Goal: Task Accomplishment & Management: Manage account settings

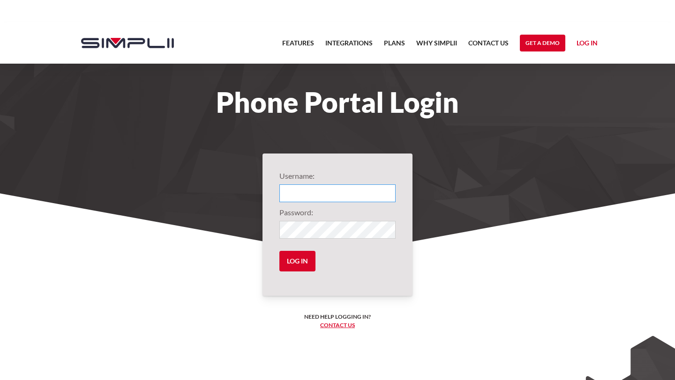
type input "1066@EdenSeniorCare"
click at [304, 251] on form "Username: 1066@EdenSeniorCare Password: Log in" at bounding box center [337, 225] width 116 height 109
click at [301, 265] on input "Log in" at bounding box center [297, 261] width 36 height 21
click at [302, 262] on input "Log in" at bounding box center [297, 261] width 36 height 21
click at [371, 194] on input "1066@EdenSeniorCare" at bounding box center [337, 194] width 116 height 18
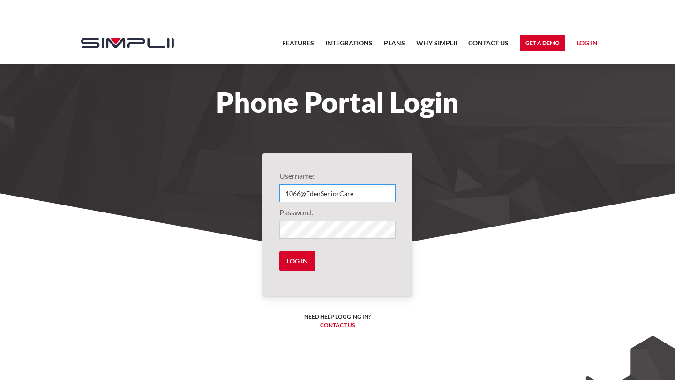
click at [279, 251] on input "Log in" at bounding box center [297, 261] width 36 height 21
click at [296, 267] on input "Log in" at bounding box center [297, 261] width 36 height 21
click at [304, 261] on input "Log in" at bounding box center [297, 261] width 36 height 21
click at [366, 199] on input "1066@EdenSeniorCare" at bounding box center [337, 194] width 116 height 18
click at [279, 251] on input "Log in" at bounding box center [297, 261] width 36 height 21
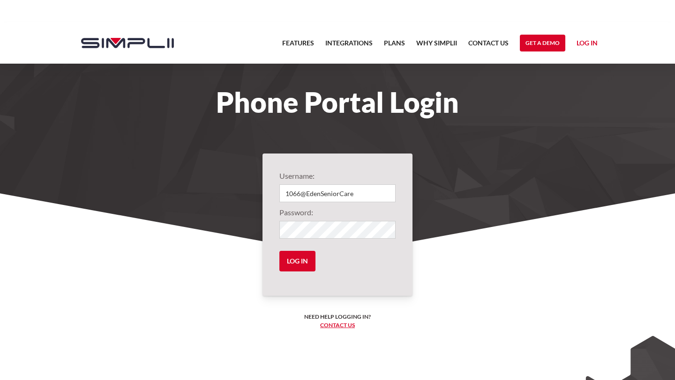
click at [279, 251] on input "Log in" at bounding box center [297, 261] width 36 height 21
click at [362, 195] on input "1066@EdenSeniorCare" at bounding box center [337, 194] width 116 height 18
click at [305, 261] on input "Log in" at bounding box center [297, 261] width 36 height 21
